Goal: Answer question/provide support: Answer question/provide support

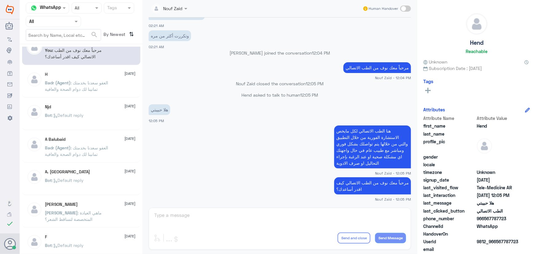
scroll to position [28, 0]
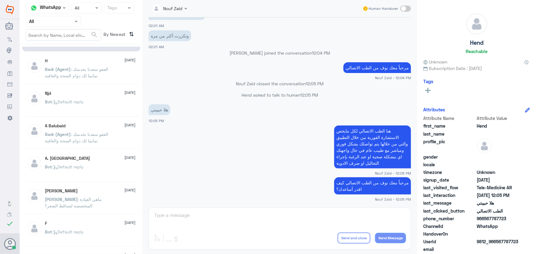
click at [56, 21] on input "text" at bounding box center [46, 21] width 34 height 7
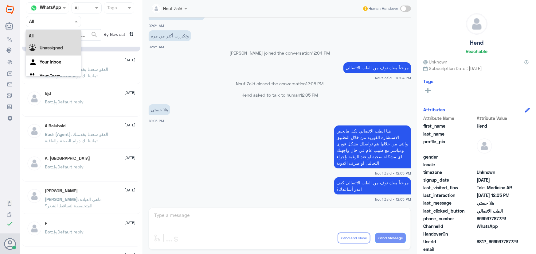
click at [58, 48] on b "Unassigned" at bounding box center [51, 47] width 23 height 5
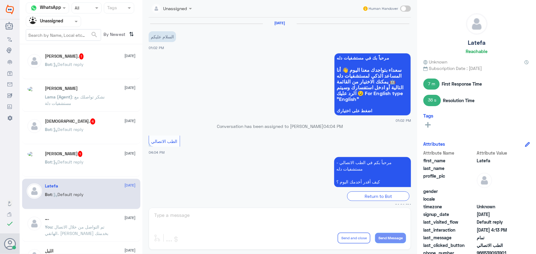
scroll to position [263, 0]
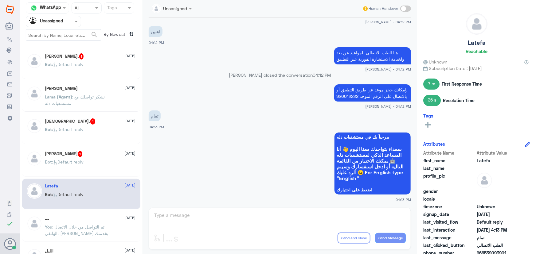
click at [75, 65] on span ": Default reply" at bounding box center [68, 64] width 32 height 5
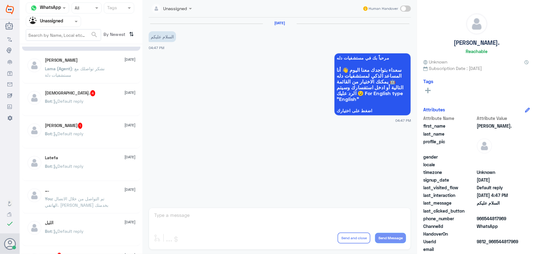
scroll to position [56, 0]
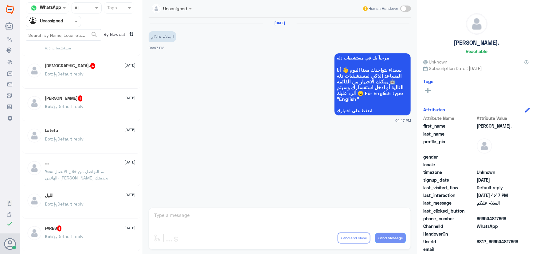
click at [91, 160] on div "…. [DATE] You : تم التواصل من خلال الاتصال الهاتفي، [PERSON_NAME] بخدمتك" at bounding box center [81, 171] width 118 height 30
click at [91, 159] on div "…. [DATE] You : تم التواصل من خلال الاتصال الهاتفي، [PERSON_NAME] بخدمتك" at bounding box center [81, 171] width 118 height 30
click at [90, 181] on p "You : تم التواصل من خلال الاتصال الهاتفي، [PERSON_NAME] بخدمتك" at bounding box center [79, 175] width 69 height 15
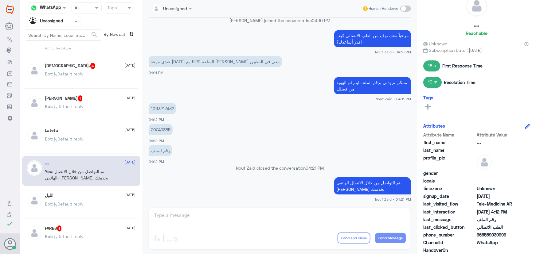
scroll to position [28, 0]
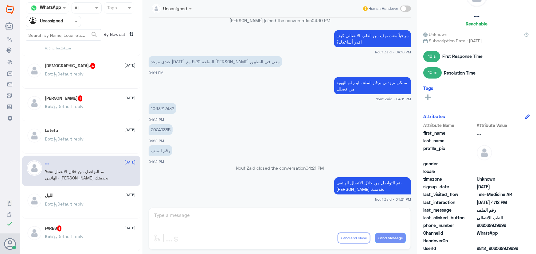
drag, startPoint x: 483, startPoint y: 225, endPoint x: 521, endPoint y: 228, distance: 37.9
click at [521, 228] on span "966569939999" at bounding box center [499, 225] width 45 height 6
copy span "569939999"
click at [43, 21] on input "text" at bounding box center [46, 21] width 34 height 7
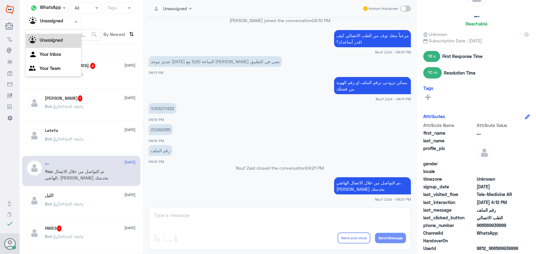
click at [49, 32] on div "All Unassigned Your Inbox Your Team" at bounding box center [53, 49] width 55 height 54
click at [49, 30] on div "All" at bounding box center [53, 27] width 55 height 11
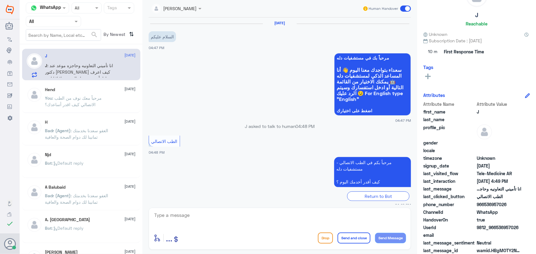
scroll to position [27, 0]
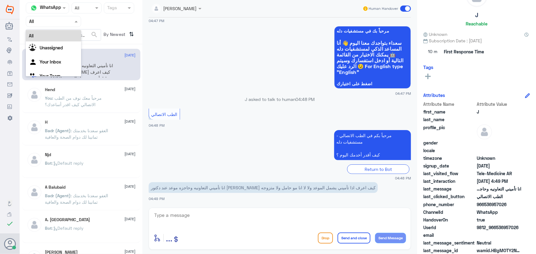
click at [53, 21] on input "text" at bounding box center [46, 21] width 34 height 7
click at [52, 47] on b "Unassigned" at bounding box center [51, 47] width 23 height 5
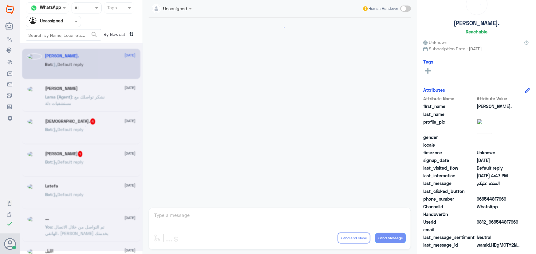
scroll to position [19, 0]
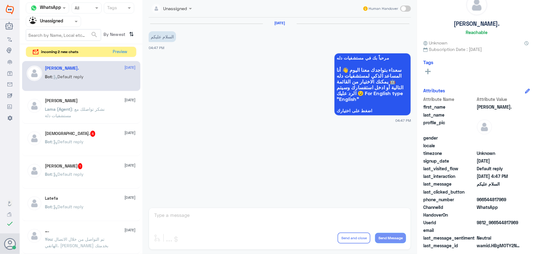
click at [67, 20] on div at bounding box center [53, 21] width 55 height 7
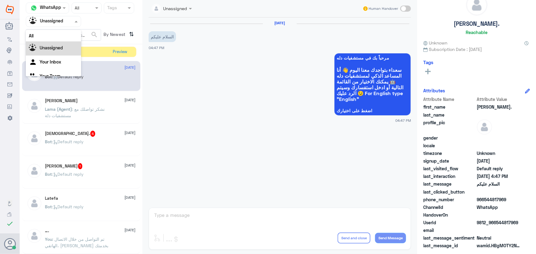
scroll to position [8, 0]
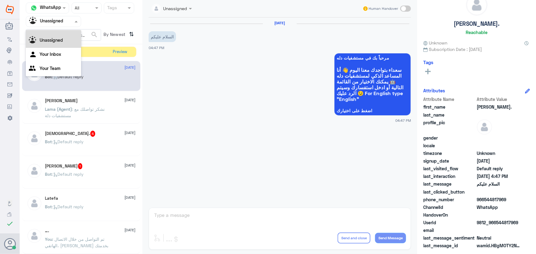
click at [65, 31] on div "All" at bounding box center [53, 27] width 55 height 11
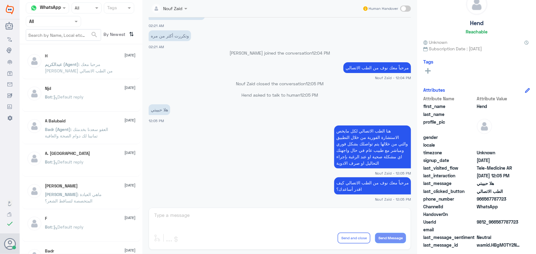
scroll to position [19, 0]
